Goal: Information Seeking & Learning: Learn about a topic

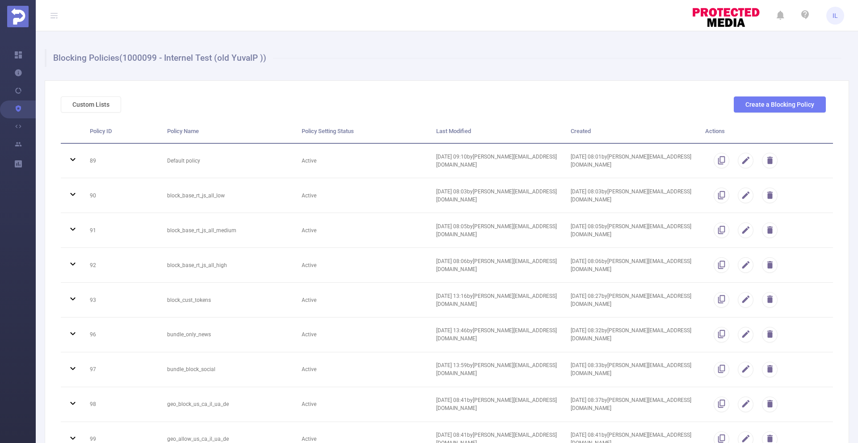
scroll to position [1338, 0]
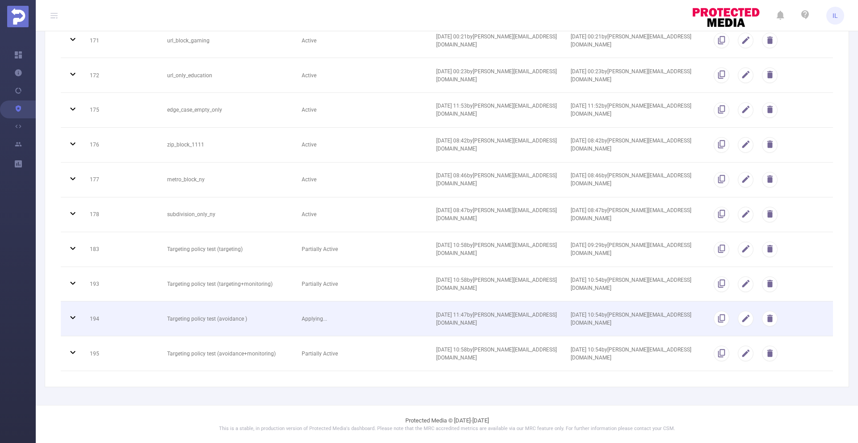
click at [276, 317] on td "Targeting policy test (avoidance )" at bounding box center [227, 318] width 134 height 35
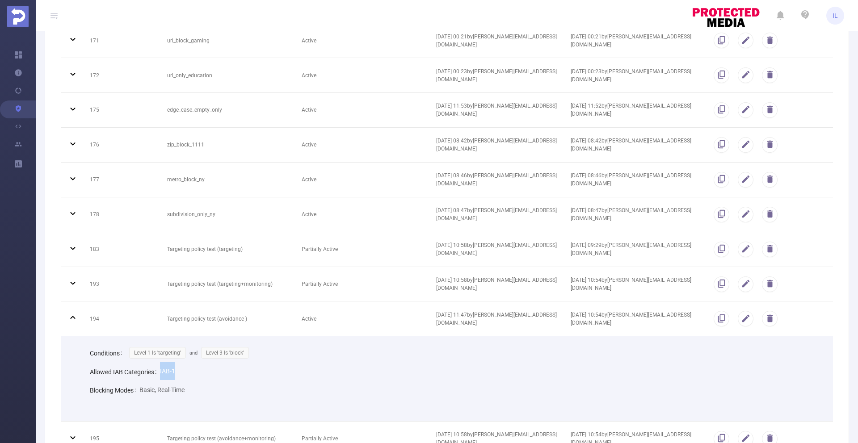
drag, startPoint x: 159, startPoint y: 369, endPoint x: 198, endPoint y: 369, distance: 39.3
click at [198, 369] on div "Allowed IAB Categories IAB-1" at bounding box center [454, 371] width 729 height 18
copy span "IAB-1"
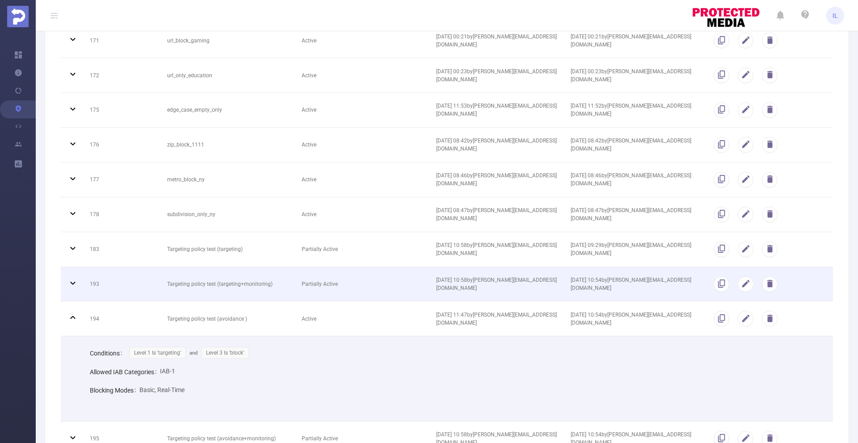
click at [220, 291] on td "Targeting policy test (targeting+monitoring)" at bounding box center [227, 284] width 134 height 35
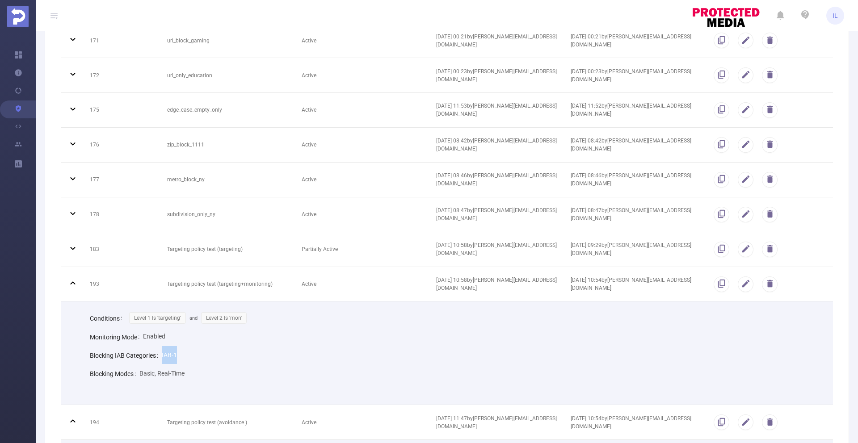
drag, startPoint x: 161, startPoint y: 354, endPoint x: 197, endPoint y: 353, distance: 35.3
click at [197, 353] on div "Blocking IAB Categories IAB-1" at bounding box center [454, 355] width 729 height 18
copy span "IAB-1"
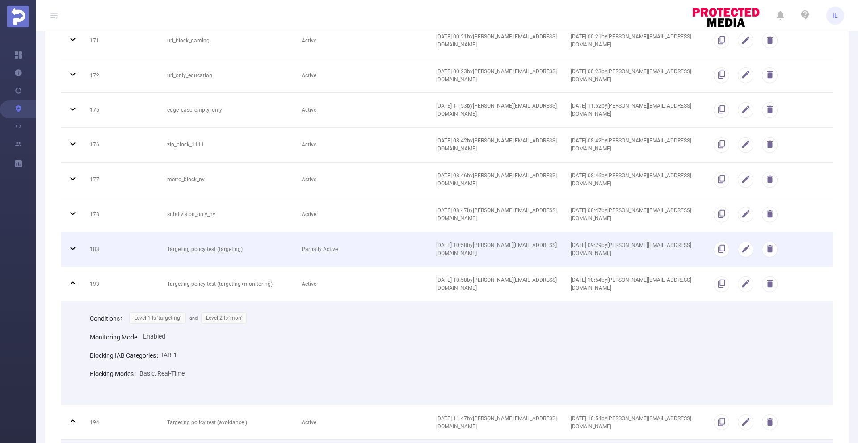
click at [202, 265] on td "Targeting policy test (targeting)" at bounding box center [227, 249] width 134 height 35
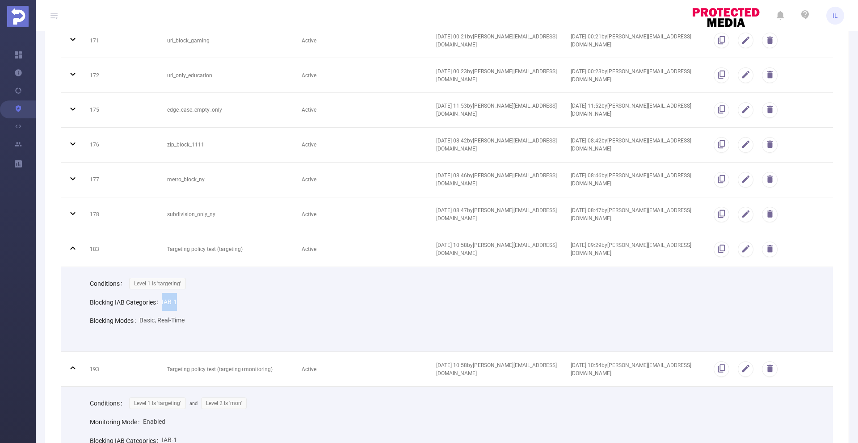
drag, startPoint x: 161, startPoint y: 300, endPoint x: 214, endPoint y: 301, distance: 52.7
click at [214, 301] on div "Blocking IAB Categories IAB-1" at bounding box center [454, 302] width 729 height 18
copy span "IAB-1"
click at [662, 294] on div "Blocking IAB Categories IAB-1" at bounding box center [454, 302] width 729 height 18
